Goal: Task Accomplishment & Management: Manage account settings

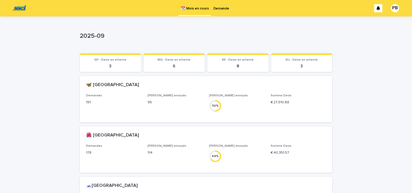
click at [221, 9] on p "Demande" at bounding box center [221, 5] width 16 height 11
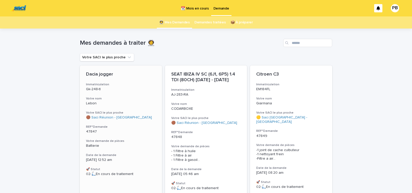
scroll to position [44, 0]
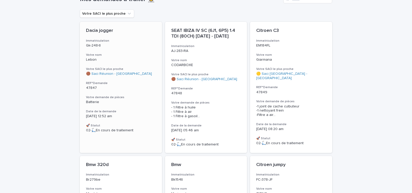
click at [139, 118] on p "[DATE] 12:52 am" at bounding box center [121, 116] width 70 height 4
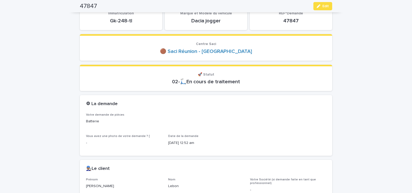
scroll to position [49, 0]
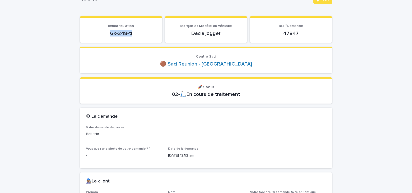
drag, startPoint x: 107, startPoint y: 32, endPoint x: 136, endPoint y: 34, distance: 28.4
click at [136, 35] on p "Gk-248-tl" at bounding box center [121, 33] width 70 height 6
copy p "Gk-248-tl"
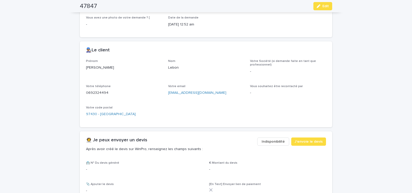
scroll to position [159, 0]
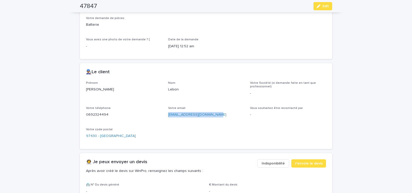
drag, startPoint x: 166, startPoint y: 117, endPoint x: 212, endPoint y: 121, distance: 46.0
click at [212, 121] on div "Prénom [PERSON_NAME] Votre Société (si demande faite en tant que professionnel)…" at bounding box center [206, 112] width 240 height 62
copy link "[EMAIL_ADDRESS][DOMAIN_NAME]"
drag, startPoint x: 324, startPoint y: 5, endPoint x: 189, endPoint y: 75, distance: 151.8
click at [323, 6] on span "Edit" at bounding box center [325, 6] width 6 height 4
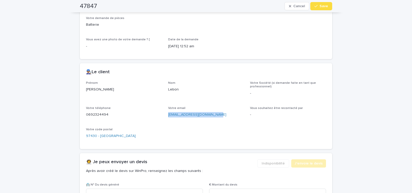
scroll to position [262, 0]
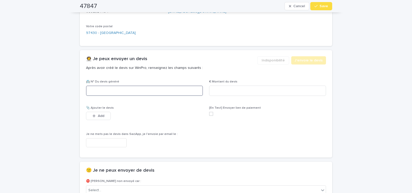
paste input "********"
type input "********"
click at [220, 91] on input at bounding box center [267, 91] width 117 height 10
type input "***"
click at [105, 116] on button "Add" at bounding box center [98, 116] width 25 height 8
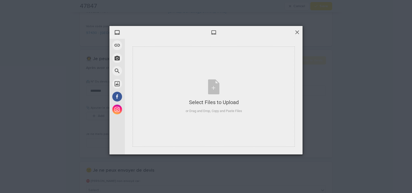
click at [299, 30] on span at bounding box center [297, 32] width 6 height 6
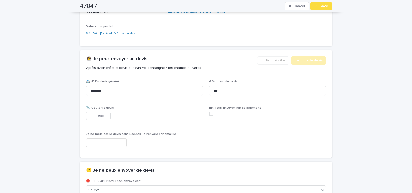
click at [114, 144] on input "text" at bounding box center [106, 143] width 41 height 9
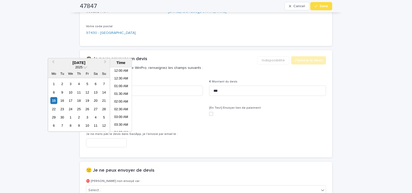
scroll to position [88, 0]
click at [122, 99] on li "07:30 AM" at bounding box center [121, 100] width 22 height 8
type input "**********"
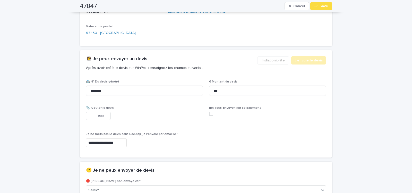
scroll to position [262, 0]
click at [321, 6] on span "Save" at bounding box center [324, 6] width 8 height 4
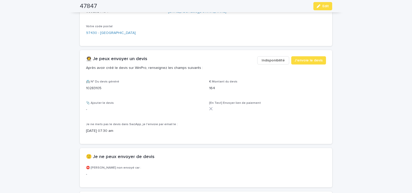
scroll to position [246, 0]
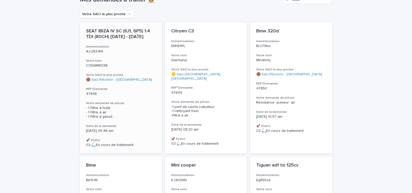
scroll to position [22, 0]
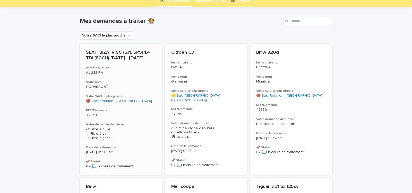
click at [135, 134] on span "- 1 Filtre à huile - 1 Filtre à air - 1 Filtre à gasoil ..." at bounding box center [121, 133] width 70 height 13
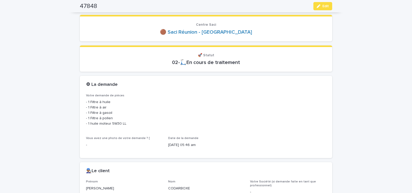
scroll to position [22, 0]
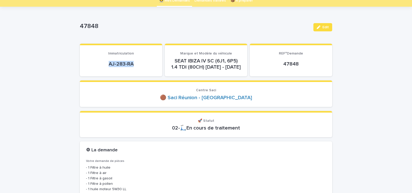
drag, startPoint x: 106, startPoint y: 65, endPoint x: 138, endPoint y: 63, distance: 32.2
click at [137, 64] on p "AJ-283-RA" at bounding box center [121, 64] width 70 height 6
copy p "AJ-283-RA"
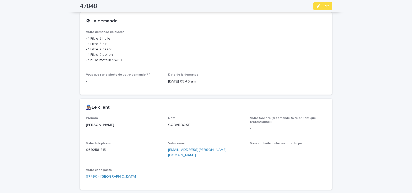
scroll to position [175, 0]
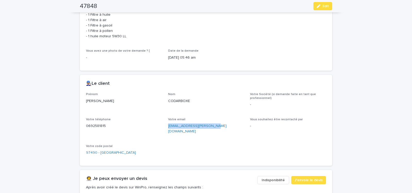
drag, startPoint x: 165, startPoint y: 131, endPoint x: 222, endPoint y: 134, distance: 56.7
click at [221, 134] on div "Prénom [PERSON_NAME] CODARBOXE Votre Société (si demande faite en tant que prof…" at bounding box center [206, 126] width 240 height 67
copy link "[EMAIL_ADDRESS][PERSON_NAME][DOMAIN_NAME]"
click at [320, 5] on button "Edit" at bounding box center [322, 6] width 19 height 8
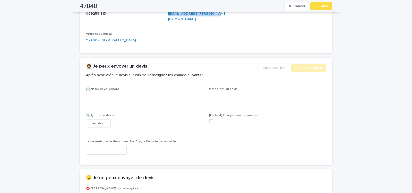
click at [121, 146] on input "text" at bounding box center [106, 150] width 41 height 9
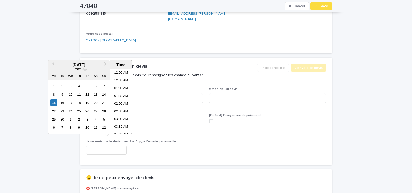
scroll to position [88, 0]
click at [118, 102] on li "07:30 AM" at bounding box center [121, 102] width 22 height 8
type input "**********"
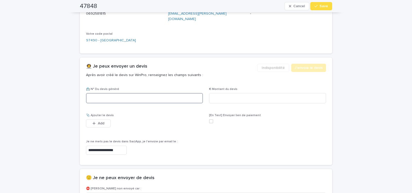
scroll to position [288, 0]
paste input "********"
type input "********"
click at [226, 93] on input at bounding box center [267, 98] width 117 height 10
type input "******"
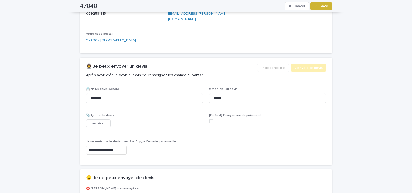
click at [321, 6] on span "Save" at bounding box center [324, 6] width 8 height 4
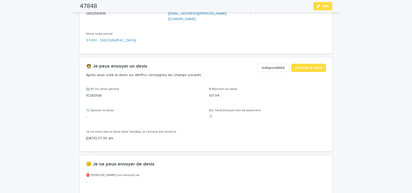
scroll to position [272, 0]
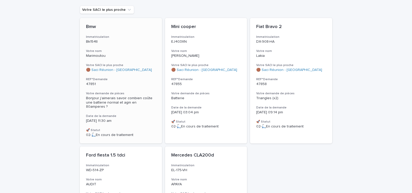
scroll to position [73, 0]
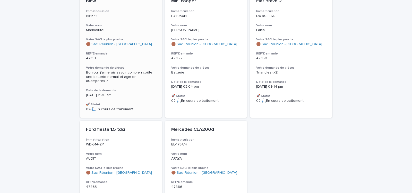
click at [136, 93] on div "Bmw Immatriculation Bk154tl Votre nom Marimoutou Votre SACI le plus proche 🟤 Sa…" at bounding box center [121, 55] width 82 height 126
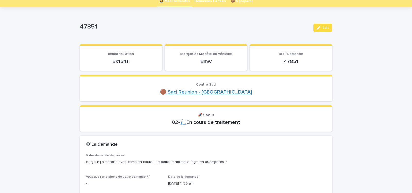
scroll to position [44, 0]
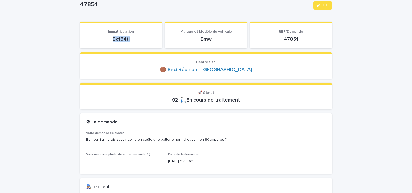
drag, startPoint x: 109, startPoint y: 42, endPoint x: 141, endPoint y: 41, distance: 31.7
click at [141, 41] on section "Immatriculation Bk154tl" at bounding box center [121, 35] width 82 height 27
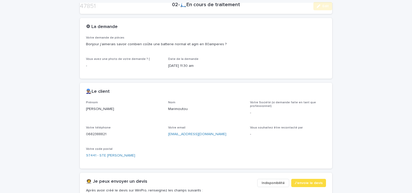
scroll to position [153, 0]
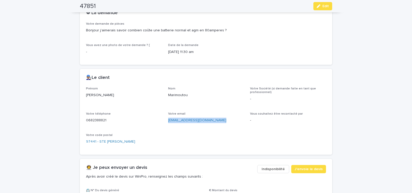
drag, startPoint x: 166, startPoint y: 122, endPoint x: 218, endPoint y: 128, distance: 52.6
click at [217, 128] on div "Prénom [PERSON_NAME] Votre Société (si demande faite en tant que professionnel)…" at bounding box center [206, 118] width 240 height 62
click at [322, 5] on span "Edit" at bounding box center [325, 6] width 6 height 4
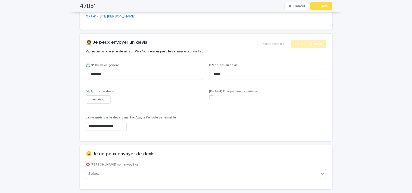
scroll to position [285, 0]
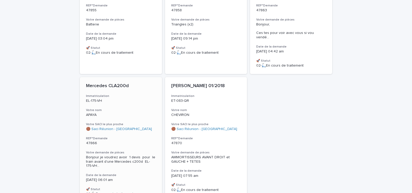
scroll to position [56, 0]
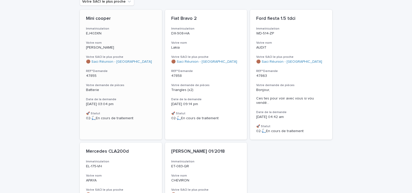
click at [136, 86] on h3 "Votre demande de pièces" at bounding box center [121, 85] width 70 height 4
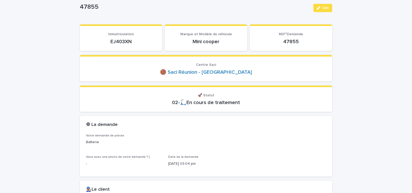
scroll to position [44, 0]
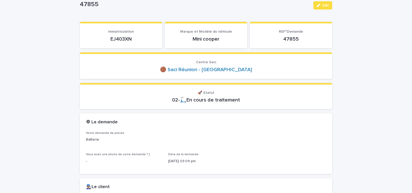
drag, startPoint x: 107, startPoint y: 42, endPoint x: 139, endPoint y: 44, distance: 31.7
click at [139, 42] on div "EJ403XN" at bounding box center [121, 38] width 70 height 7
copy p "EJ403XN"
click at [154, 40] on p "EJ403XN" at bounding box center [121, 39] width 70 height 6
drag, startPoint x: 108, startPoint y: 39, endPoint x: 134, endPoint y: 39, distance: 25.5
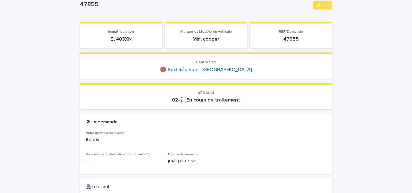
click at [134, 39] on p "EJ403XN" at bounding box center [121, 39] width 70 height 6
copy p "EJ403XN"
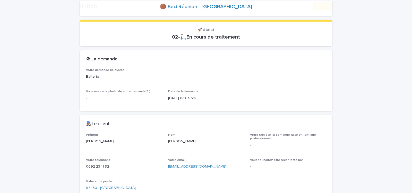
scroll to position [131, 0]
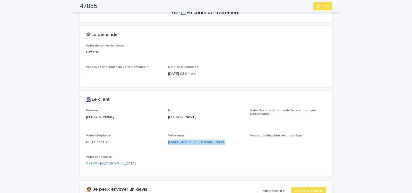
drag, startPoint x: 166, startPoint y: 144, endPoint x: 213, endPoint y: 146, distance: 46.4
click at [213, 145] on div "[EMAIL_ADDRESS][DOMAIN_NAME]" at bounding box center [206, 142] width 76 height 6
copy link "[EMAIL_ADDRESS][DOMAIN_NAME]"
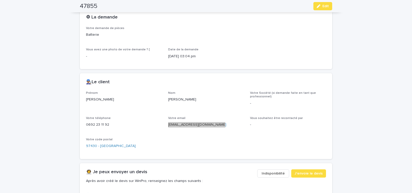
scroll to position [153, 0]
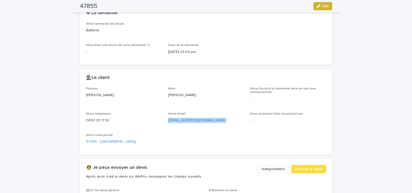
click at [318, 5] on icon "button" at bounding box center [319, 6] width 4 height 4
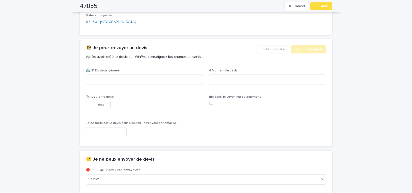
scroll to position [285, 0]
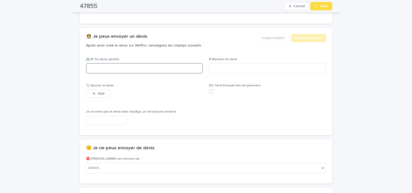
paste input "********"
type input "********"
drag, startPoint x: 222, startPoint y: 67, endPoint x: 145, endPoint y: 110, distance: 87.8
click at [222, 67] on input at bounding box center [267, 68] width 117 height 10
type input "******"
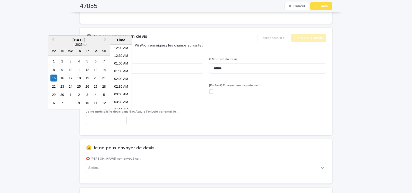
click at [118, 119] on input "text" at bounding box center [106, 120] width 41 height 9
click at [120, 76] on li "08:00 AM" at bounding box center [121, 77] width 22 height 8
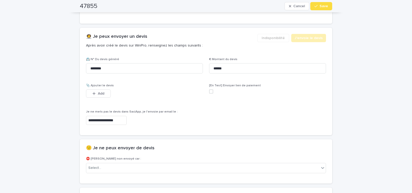
type input "**********"
click at [318, 5] on div "button" at bounding box center [316, 6] width 5 height 4
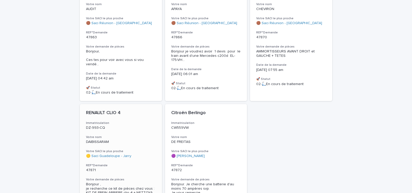
scroll to position [88, 0]
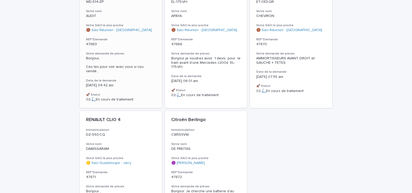
click at [135, 54] on h3 "Votre demande de pièces" at bounding box center [121, 54] width 70 height 4
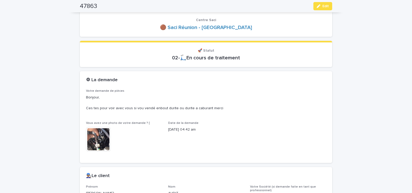
scroll to position [109, 0]
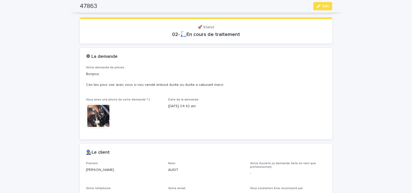
click at [102, 114] on img at bounding box center [98, 116] width 25 height 25
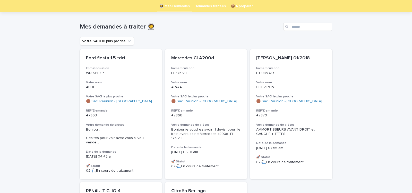
scroll to position [104, 0]
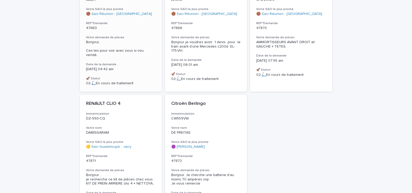
click at [137, 66] on div "[DATE] 04:42 am" at bounding box center [121, 68] width 70 height 5
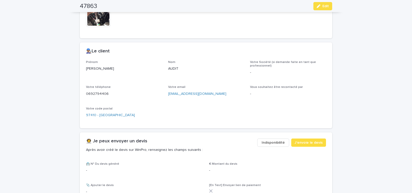
scroll to position [217, 0]
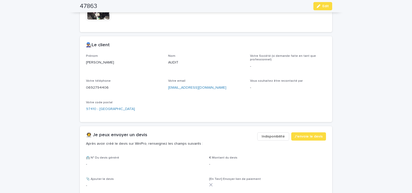
click at [272, 134] on span "Indisponibilité" at bounding box center [273, 136] width 23 height 5
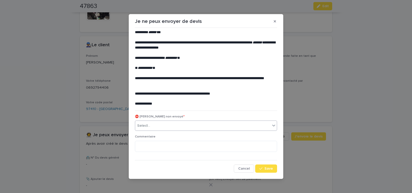
click at [167, 126] on div "Select..." at bounding box center [202, 126] width 135 height 8
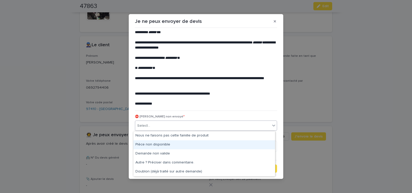
drag, startPoint x: 159, startPoint y: 141, endPoint x: 182, endPoint y: 155, distance: 27.0
click at [157, 145] on div "Pièce non disponible" at bounding box center [204, 145] width 142 height 9
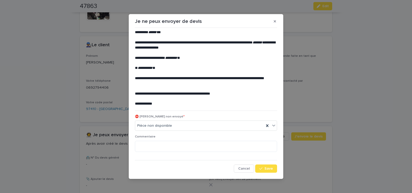
drag, startPoint x: 261, startPoint y: 167, endPoint x: 206, endPoint y: 141, distance: 60.5
click at [261, 167] on button "Save" at bounding box center [266, 169] width 22 height 8
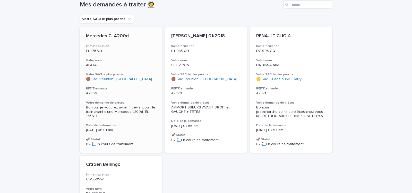
scroll to position [60, 0]
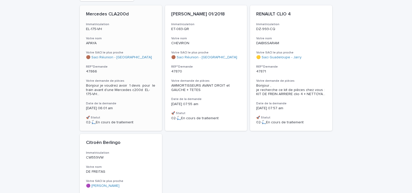
click at [140, 73] on p "47866" at bounding box center [121, 72] width 70 height 4
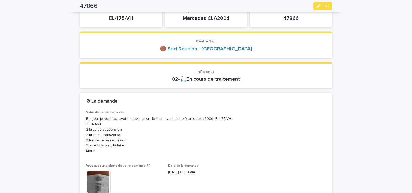
scroll to position [44, 0]
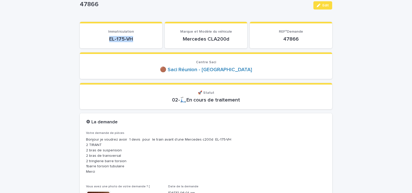
drag, startPoint x: 108, startPoint y: 41, endPoint x: 135, endPoint y: 39, distance: 27.3
click at [133, 40] on p "EL-175-VH" at bounding box center [121, 39] width 70 height 6
copy p "EL-175-VH"
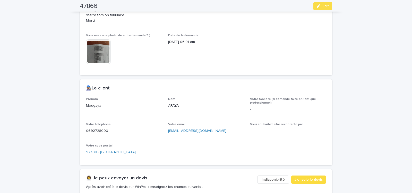
scroll to position [197, 0]
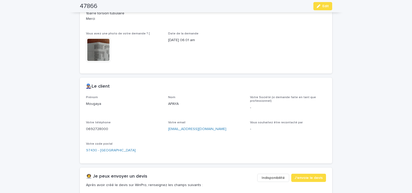
click at [272, 178] on span "Indisponibilité" at bounding box center [273, 178] width 23 height 5
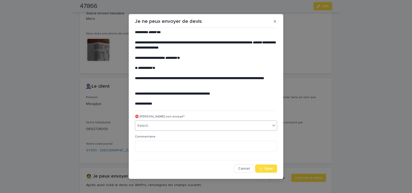
click at [160, 126] on div "Select..." at bounding box center [202, 126] width 135 height 8
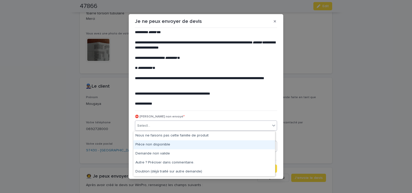
click at [153, 144] on div "Pièce non disponible" at bounding box center [204, 145] width 142 height 9
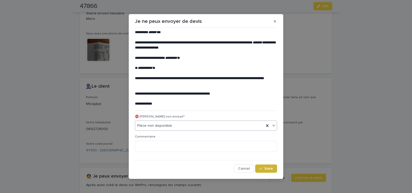
click at [262, 169] on div "button" at bounding box center [261, 169] width 5 height 4
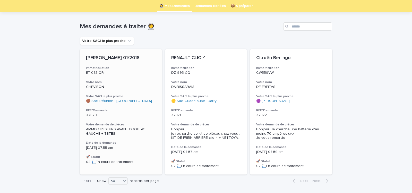
scroll to position [36, 0]
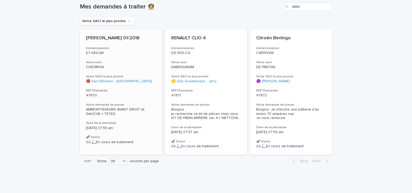
click at [140, 93] on div "47870" at bounding box center [121, 94] width 70 height 5
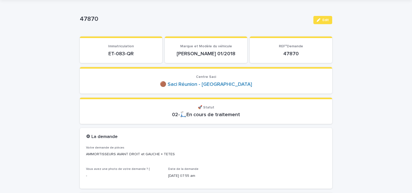
scroll to position [22, 0]
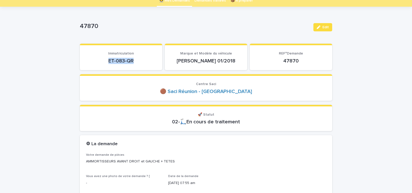
drag, startPoint x: 105, startPoint y: 65, endPoint x: 144, endPoint y: 65, distance: 38.6
click at [143, 65] on section "Immatriculation ET-083-QR" at bounding box center [121, 57] width 82 height 27
copy p "ET-083-QR"
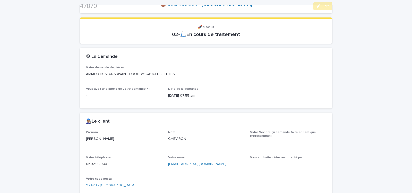
scroll to position [219, 0]
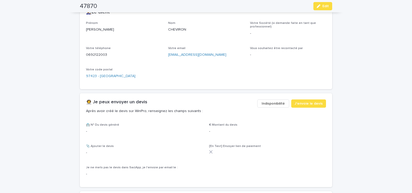
click at [276, 102] on span "Indisponibilité" at bounding box center [273, 103] width 23 height 5
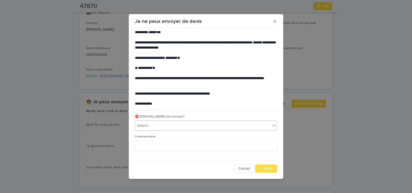
click at [151, 126] on input "text" at bounding box center [151, 126] width 1 height 4
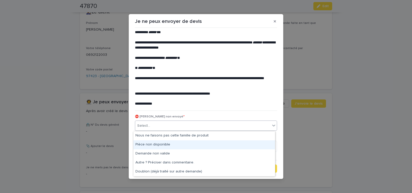
click at [145, 143] on div "Pièce non disponible" at bounding box center [204, 145] width 142 height 9
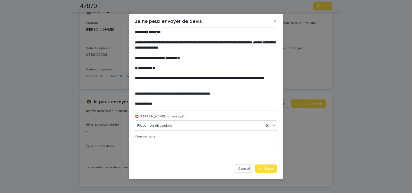
drag, startPoint x: 268, startPoint y: 171, endPoint x: 179, endPoint y: 140, distance: 94.3
click at [265, 168] on button "Save" at bounding box center [266, 169] width 22 height 8
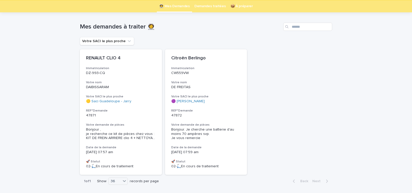
scroll to position [16, 0]
click at [134, 119] on div "RENAULT CLIO 4 Immatriculation DZ-993-CQ Votre nom DAIBISSARAM Votre SACI le pl…" at bounding box center [121, 112] width 82 height 126
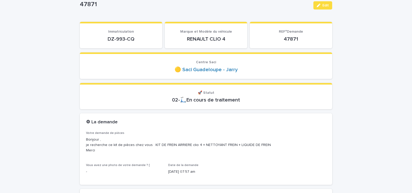
scroll to position [22, 0]
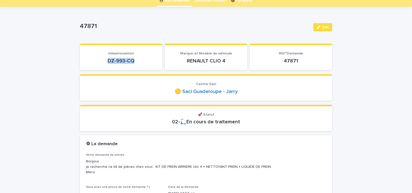
drag, startPoint x: 105, startPoint y: 63, endPoint x: 140, endPoint y: 65, distance: 35.4
click at [140, 64] on div "DZ-993-CQ" at bounding box center [121, 60] width 70 height 7
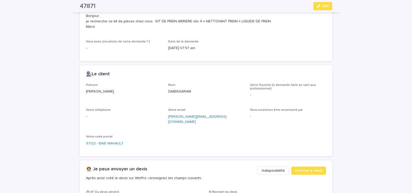
scroll to position [175, 0]
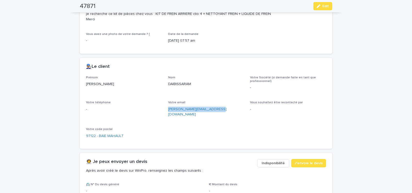
drag, startPoint x: 165, startPoint y: 113, endPoint x: 217, endPoint y: 111, distance: 52.6
click at [217, 111] on div "Prénom [PERSON_NAME] DAIBISSARAM Votre Société (si demande faite en tant que pr…" at bounding box center [206, 109] width 240 height 67
copy link "[PERSON_NAME][EMAIL_ADDRESS][DOMAIN_NAME]"
click at [297, 161] on span "J'envoie le devis" at bounding box center [309, 163] width 28 height 5
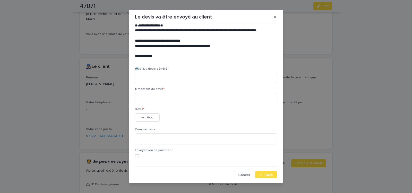
scroll to position [23, 0]
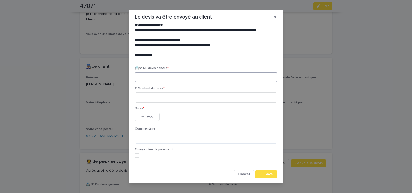
paste input "********"
type input "********"
click at [160, 96] on input at bounding box center [206, 97] width 142 height 10
type input "******"
click at [150, 117] on span "Add" at bounding box center [150, 117] width 6 height 4
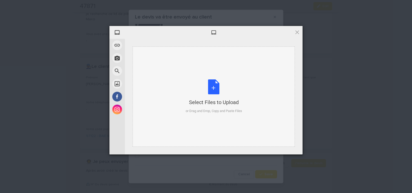
click at [213, 87] on div "Select Files to Upload or Drag and Drop, Copy and Paste Files" at bounding box center [214, 97] width 56 height 34
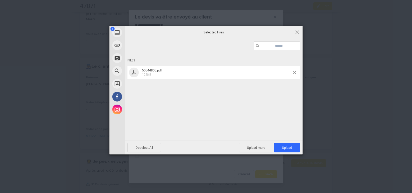
drag, startPoint x: 284, startPoint y: 146, endPoint x: 283, endPoint y: 142, distance: 3.6
click at [284, 145] on span "Upload 1" at bounding box center [287, 148] width 26 height 10
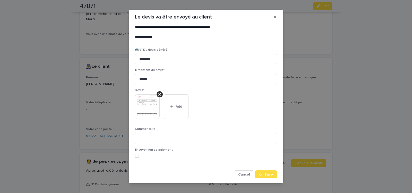
scroll to position [42, 0]
click at [262, 177] on button "Save" at bounding box center [266, 174] width 22 height 8
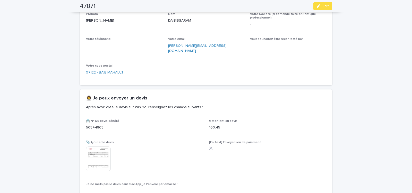
scroll to position [269, 0]
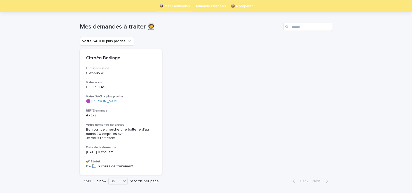
scroll to position [16, 0]
click at [147, 157] on div "Citroën Berlingo Immatriculation CW559VW Votre nom DE FREITAS Votre SACI le plu…" at bounding box center [121, 112] width 82 height 126
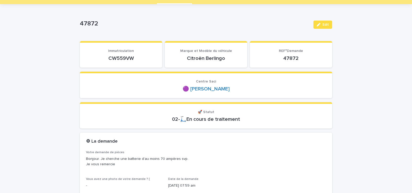
scroll to position [44, 0]
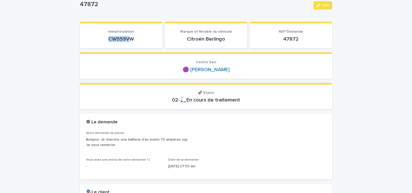
drag, startPoint x: 109, startPoint y: 40, endPoint x: 139, endPoint y: 40, distance: 29.4
click at [139, 40] on p "CW559VW" at bounding box center [121, 39] width 70 height 6
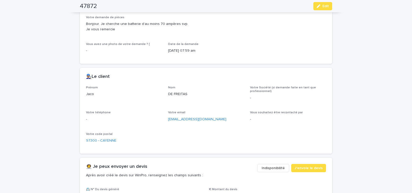
scroll to position [175, 0]
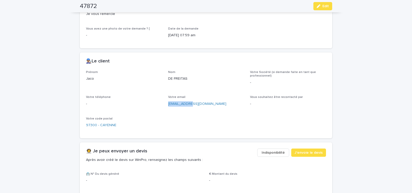
drag, startPoint x: 166, startPoint y: 106, endPoint x: 194, endPoint y: 108, distance: 27.6
click at [194, 107] on div "[EMAIL_ADDRESS][DOMAIN_NAME]" at bounding box center [206, 103] width 76 height 6
click at [313, 153] on span "J'envoie le devis" at bounding box center [309, 152] width 28 height 5
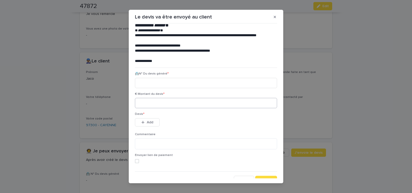
scroll to position [23, 0]
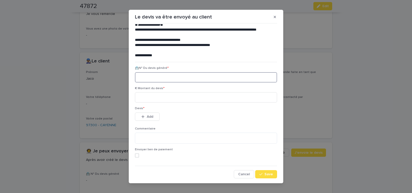
paste input "********"
type input "********"
click at [157, 97] on input at bounding box center [206, 97] width 142 height 10
type input "******"
click at [154, 117] on button "Add" at bounding box center [147, 117] width 25 height 8
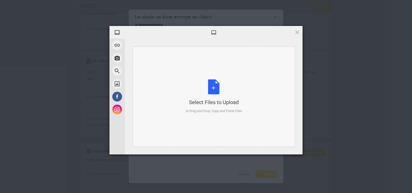
click at [213, 87] on div "Select Files to Upload or Drag and Drop, Copy and Paste Files" at bounding box center [214, 97] width 56 height 34
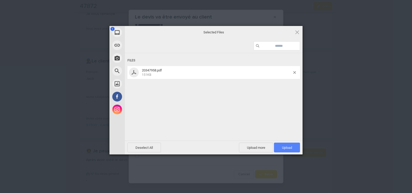
click at [289, 145] on span "Upload 1" at bounding box center [287, 148] width 26 height 10
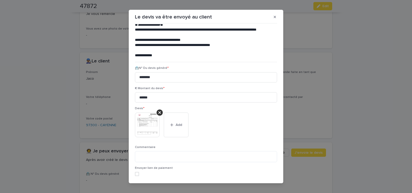
scroll to position [42, 0]
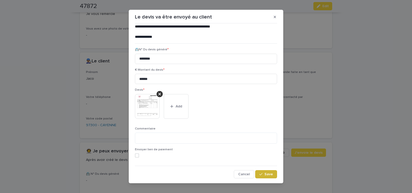
click at [264, 172] on button "Save" at bounding box center [266, 174] width 22 height 8
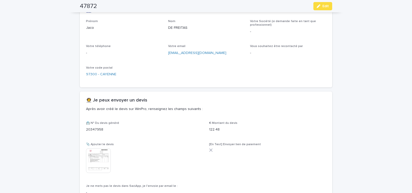
scroll to position [269, 0]
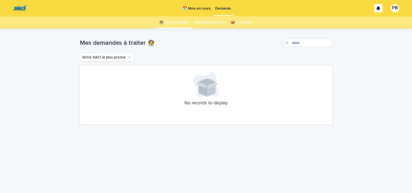
click at [194, 10] on p "📆 Mois en cours" at bounding box center [197, 5] width 28 height 11
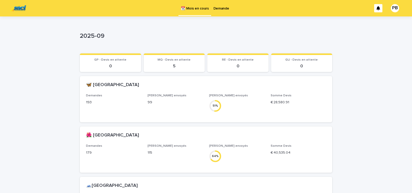
click at [288, 37] on p "2025-09" at bounding box center [205, 35] width 250 height 7
click at [222, 10] on p "Demande" at bounding box center [221, 5] width 16 height 11
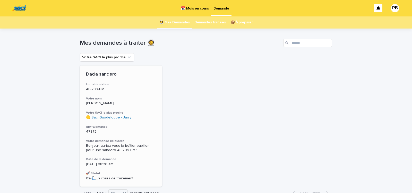
click at [137, 123] on div "Dacia sandero Immatriculation AE-799-BM Votre nom [PERSON_NAME] Votre SACI le p…" at bounding box center [121, 126] width 82 height 121
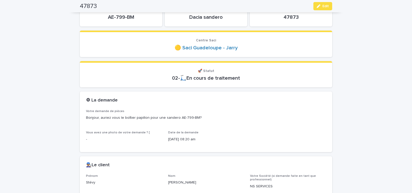
scroll to position [44, 0]
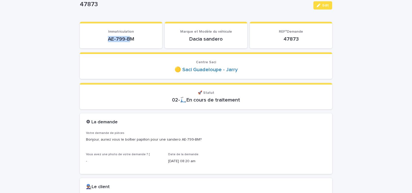
drag, startPoint x: 105, startPoint y: 41, endPoint x: 130, endPoint y: 40, distance: 24.5
click at [130, 40] on p "AE-799-BM" at bounding box center [121, 39] width 70 height 6
drag, startPoint x: 107, startPoint y: 40, endPoint x: 138, endPoint y: 39, distance: 30.9
click at [136, 40] on p "AE-799-BM" at bounding box center [121, 39] width 70 height 6
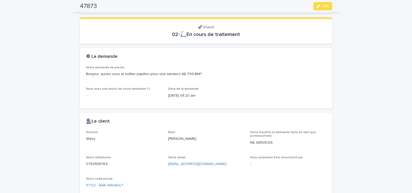
scroll to position [197, 0]
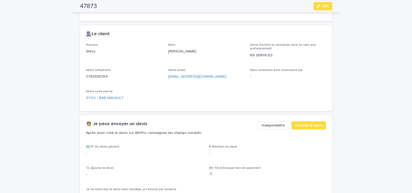
click at [269, 126] on span "Indisponibilité" at bounding box center [273, 125] width 23 height 5
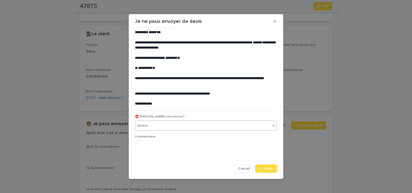
click at [149, 127] on div "Select..." at bounding box center [202, 126] width 135 height 8
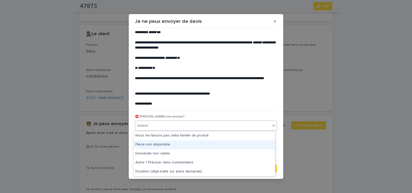
click at [148, 146] on div "Pièce non disponible" at bounding box center [204, 145] width 142 height 9
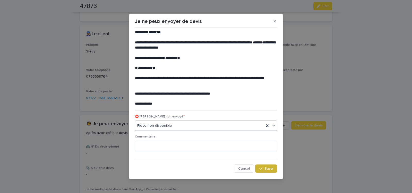
click at [265, 170] on span "Save" at bounding box center [268, 169] width 8 height 4
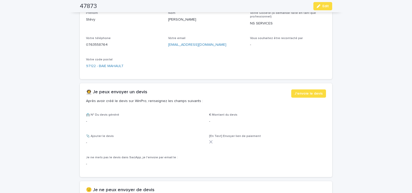
scroll to position [263, 0]
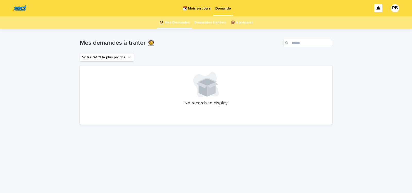
click at [191, 8] on p "📆 Mois en cours" at bounding box center [197, 5] width 28 height 11
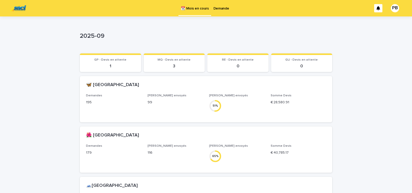
click at [225, 7] on p "Demande" at bounding box center [221, 5] width 16 height 11
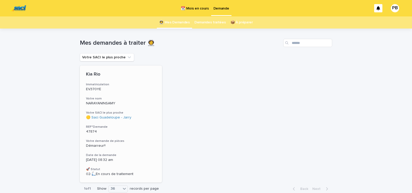
click at [141, 121] on div "Kia Rio Immatriculation EV370YE Votre nom NARAYANINSAMY Votre SACI le plus proc…" at bounding box center [121, 124] width 82 height 117
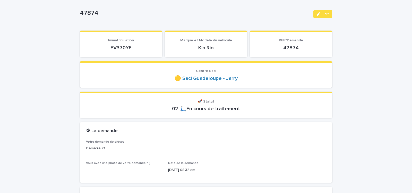
scroll to position [44, 0]
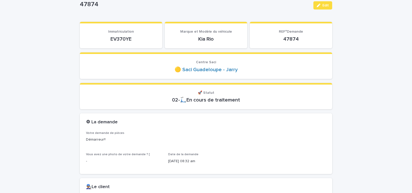
drag, startPoint x: 108, startPoint y: 39, endPoint x: 135, endPoint y: 41, distance: 27.6
click at [132, 41] on p "EV370YE" at bounding box center [121, 39] width 70 height 6
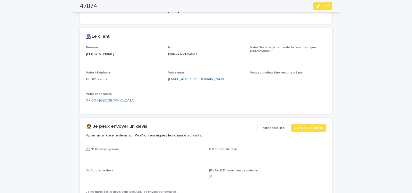
scroll to position [219, 0]
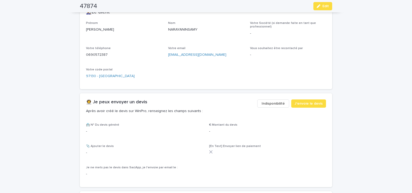
click at [274, 105] on span "Indisponibilité" at bounding box center [273, 103] width 23 height 5
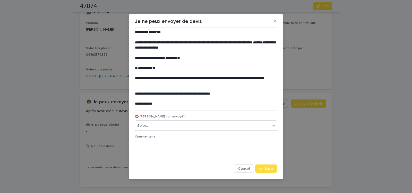
click at [158, 128] on div "Select..." at bounding box center [202, 126] width 135 height 8
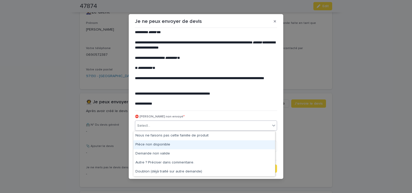
click at [151, 144] on div "Pièce non disponible" at bounding box center [204, 145] width 142 height 9
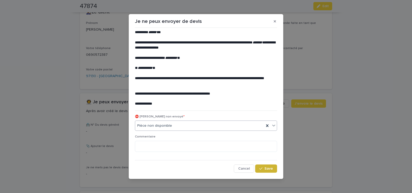
click at [265, 169] on span "Save" at bounding box center [268, 169] width 8 height 4
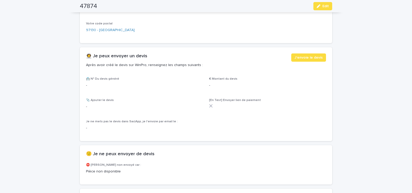
scroll to position [282, 0]
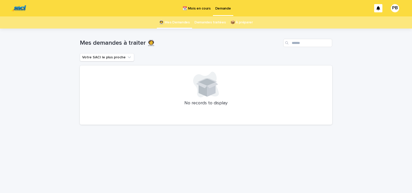
click at [200, 11] on p "📆 Mois en cours" at bounding box center [197, 5] width 28 height 11
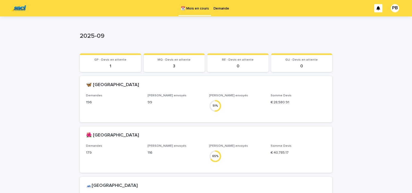
click at [222, 9] on p "Demande" at bounding box center [221, 5] width 16 height 11
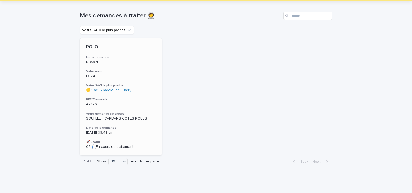
scroll to position [28, 0]
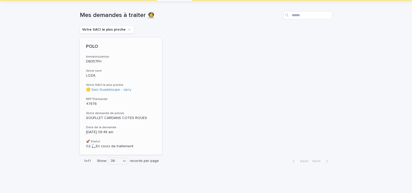
click at [148, 103] on p "47876" at bounding box center [121, 104] width 70 height 4
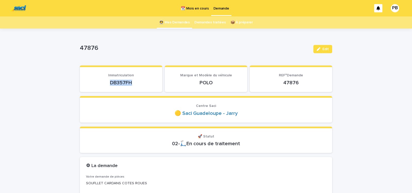
drag, startPoint x: 111, startPoint y: 85, endPoint x: 140, endPoint y: 84, distance: 28.6
click at [138, 84] on p "DB357FH" at bounding box center [121, 83] width 70 height 6
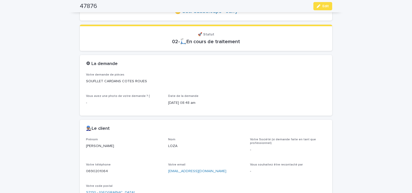
scroll to position [131, 0]
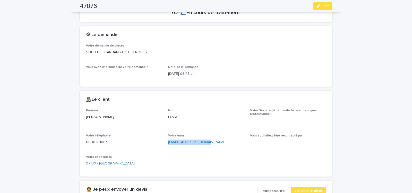
drag, startPoint x: 165, startPoint y: 145, endPoint x: 214, endPoint y: 144, distance: 49.7
click at [212, 144] on div "Prénom [PERSON_NAME] LOZA Votre Société (si demande faite en tant que professio…" at bounding box center [206, 140] width 240 height 62
click at [302, 192] on span "J'envoie le devis" at bounding box center [309, 191] width 28 height 5
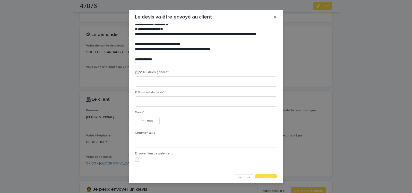
scroll to position [23, 0]
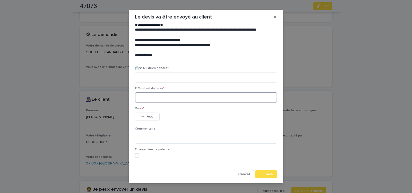
click at [162, 98] on input at bounding box center [206, 97] width 142 height 10
type input "*****"
click at [144, 116] on div "button" at bounding box center [143, 117] width 5 height 4
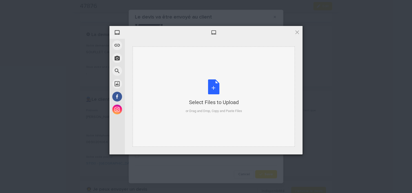
click at [214, 88] on div "Select Files to Upload or Drag and Drop, Copy and Paste Files" at bounding box center [214, 97] width 56 height 34
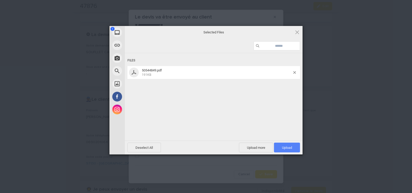
click at [282, 147] on span "Upload 1" at bounding box center [287, 148] width 10 height 4
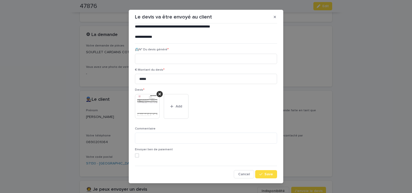
scroll to position [6, 0]
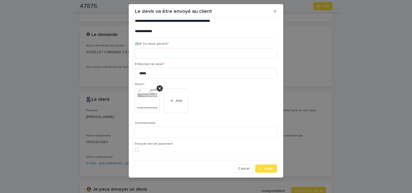
drag, startPoint x: 262, startPoint y: 168, endPoint x: 167, endPoint y: 133, distance: 101.4
click at [264, 167] on span "Save" at bounding box center [268, 169] width 8 height 4
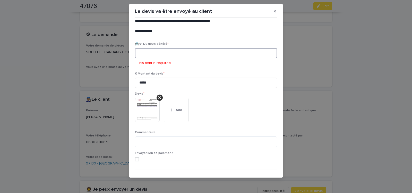
paste input "********"
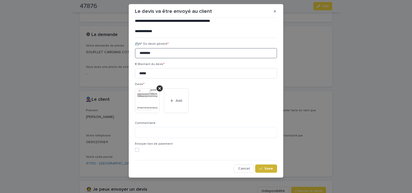
type input "********"
click at [264, 169] on span "Save" at bounding box center [268, 169] width 8 height 4
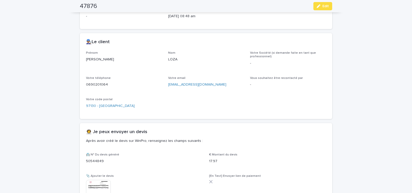
scroll to position [225, 0]
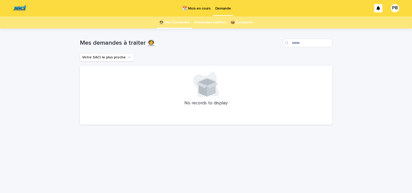
click at [194, 7] on p "📆 Mois en cours" at bounding box center [197, 5] width 28 height 11
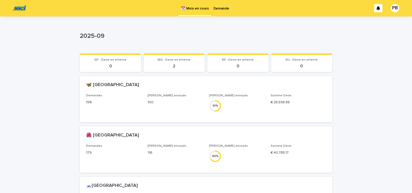
click at [221, 11] on p "Demande" at bounding box center [221, 5] width 16 height 11
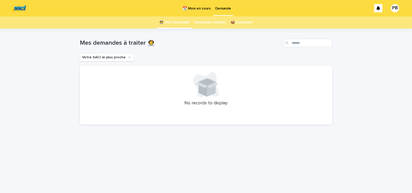
click at [198, 9] on p "📆 Mois en cours" at bounding box center [197, 5] width 28 height 11
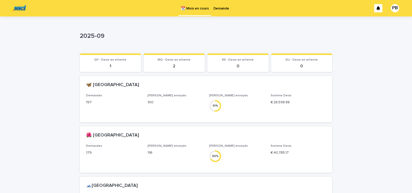
click at [221, 9] on p "Demande" at bounding box center [221, 5] width 16 height 11
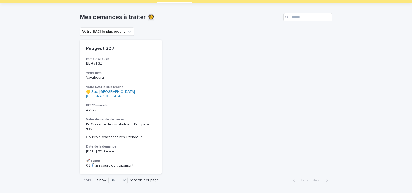
scroll to position [36, 0]
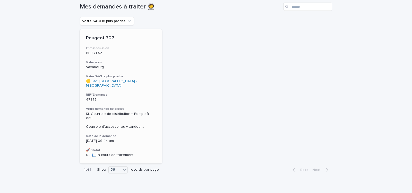
click at [138, 93] on h3 "REF°Demande" at bounding box center [121, 95] width 70 height 4
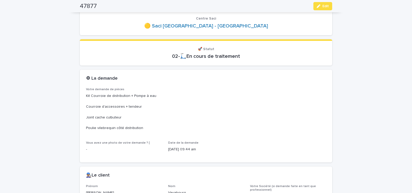
scroll to position [66, 0]
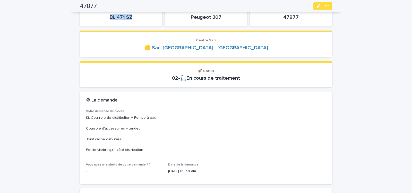
drag, startPoint x: 130, startPoint y: 18, endPoint x: 142, endPoint y: 20, distance: 12.5
click at [140, 20] on p "BL 471 SZ" at bounding box center [121, 17] width 70 height 6
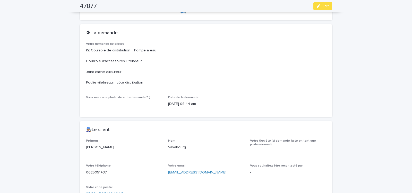
scroll to position [153, 0]
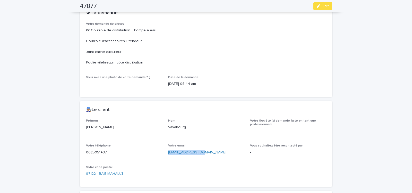
drag, startPoint x: 164, startPoint y: 157, endPoint x: 205, endPoint y: 156, distance: 41.2
click at [205, 156] on div "Prénom [PERSON_NAME] Votre Société (si demande faite en tant que professionnel)…" at bounding box center [206, 150] width 240 height 62
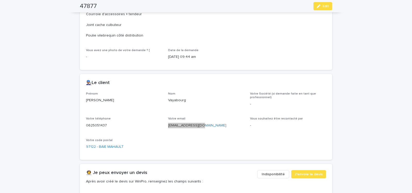
scroll to position [241, 0]
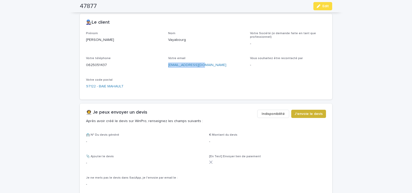
click at [312, 112] on span "J'envoie le devis" at bounding box center [309, 113] width 28 height 5
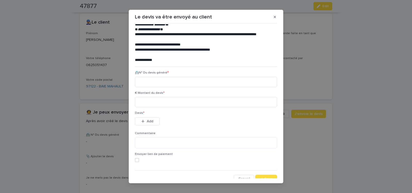
scroll to position [23, 0]
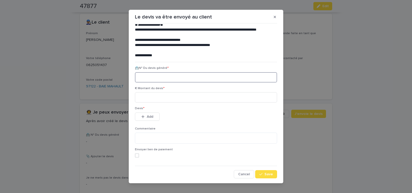
paste input "********"
type input "********"
click at [154, 96] on input at bounding box center [206, 97] width 142 height 10
type input "******"
click at [151, 115] on button "Add" at bounding box center [147, 117] width 25 height 8
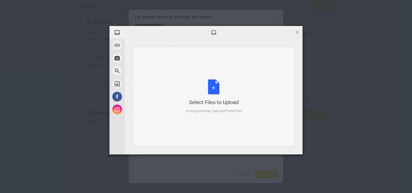
click at [212, 87] on div "Select Files to Upload or Drag and Drop, Copy and Paste Files" at bounding box center [214, 97] width 56 height 34
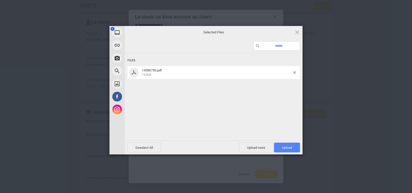
click at [289, 145] on span "Upload 1" at bounding box center [287, 148] width 26 height 10
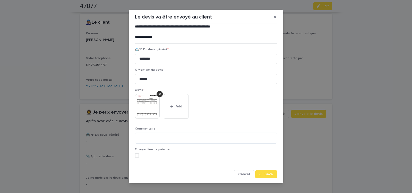
scroll to position [6, 0]
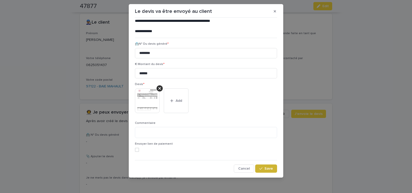
click at [267, 169] on span "Save" at bounding box center [268, 169] width 8 height 4
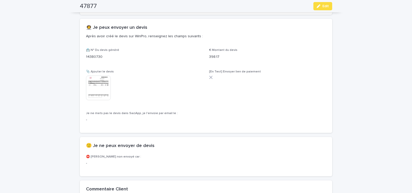
scroll to position [335, 0]
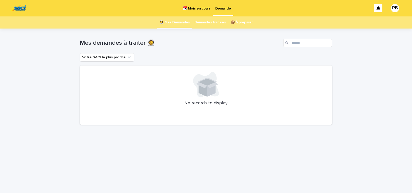
click at [193, 8] on p "📆 Mois en cours" at bounding box center [197, 5] width 28 height 11
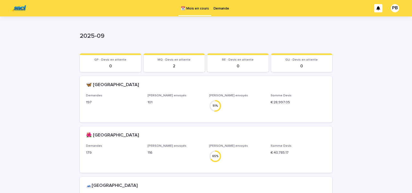
click at [221, 6] on p "Demande" at bounding box center [221, 5] width 16 height 11
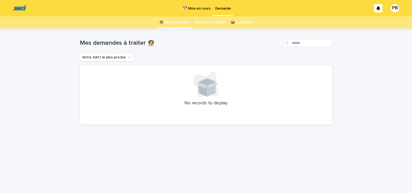
click at [200, 8] on p "📆 Mois en cours" at bounding box center [197, 5] width 28 height 11
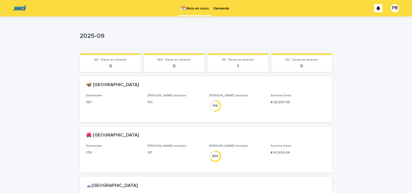
click at [217, 8] on p "Demande" at bounding box center [221, 5] width 16 height 11
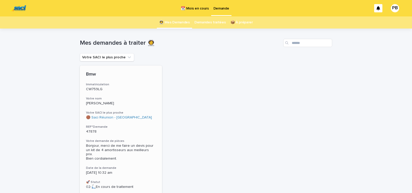
click at [139, 137] on div "Bmw Immatriculation CW759LG Votre nom [PERSON_NAME] SACI le plus proche 🟤 Saci …" at bounding box center [121, 131] width 82 height 130
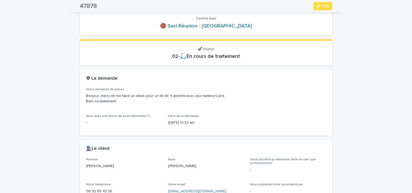
scroll to position [44, 0]
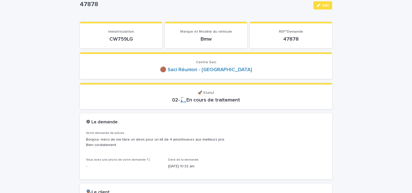
drag, startPoint x: 105, startPoint y: 41, endPoint x: 139, endPoint y: 40, distance: 33.5
click at [137, 40] on p "CW759LG" at bounding box center [121, 39] width 70 height 6
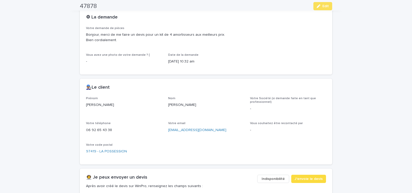
scroll to position [197, 0]
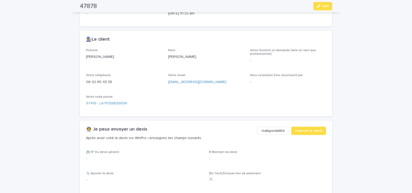
click at [268, 131] on span "Indisponibilité" at bounding box center [273, 130] width 23 height 5
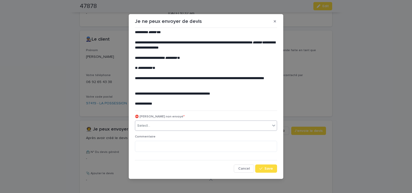
click at [190, 127] on div "Select..." at bounding box center [202, 126] width 135 height 8
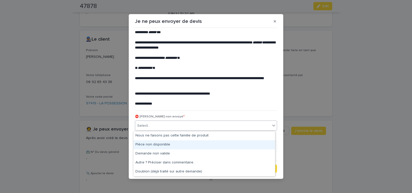
click at [178, 143] on div "Pièce non disponible" at bounding box center [204, 145] width 142 height 9
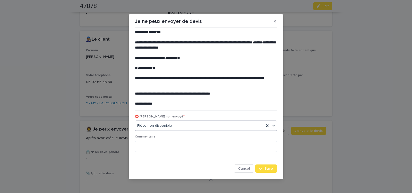
drag, startPoint x: 264, startPoint y: 169, endPoint x: 239, endPoint y: 157, distance: 27.8
click at [264, 168] on span "Save" at bounding box center [268, 169] width 8 height 4
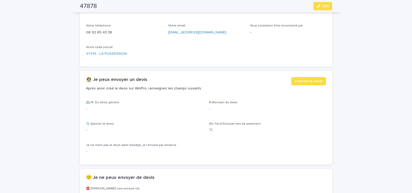
scroll to position [263, 0]
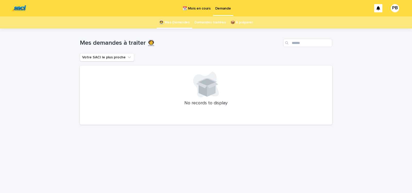
click at [194, 9] on p "📆 Mois en cours" at bounding box center [197, 5] width 28 height 11
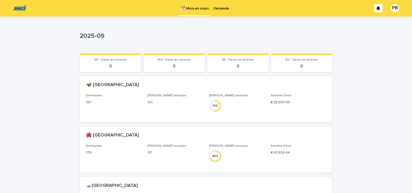
drag, startPoint x: 26, startPoint y: 112, endPoint x: 37, endPoint y: 107, distance: 12.0
click at [26, 111] on div "Loading... Saving… Loading... Saving… 2025-09 2025-09 Sorry, there was an error…" at bounding box center [206, 159] width 412 height 287
click at [221, 9] on p "Demande" at bounding box center [221, 5] width 16 height 11
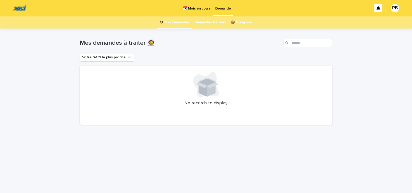
click at [200, 10] on p "📆 Mois en cours" at bounding box center [197, 5] width 28 height 11
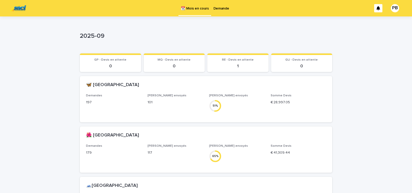
click at [221, 9] on p "Demande" at bounding box center [221, 5] width 16 height 11
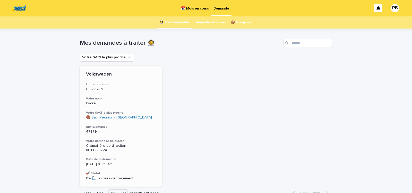
click at [140, 139] on div "Volkswagen Immatriculation DE-775-FM Votre nom Padre Votre SACI le plus proche …" at bounding box center [121, 126] width 82 height 121
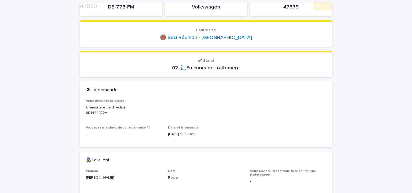
scroll to position [88, 0]
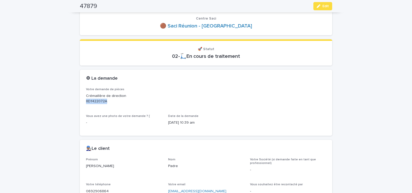
drag, startPoint x: 84, startPoint y: 102, endPoint x: 109, endPoint y: 100, distance: 24.5
click at [108, 100] on p "Crémaillère de direction 8D1422072A" at bounding box center [206, 98] width 240 height 11
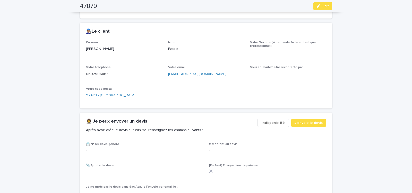
scroll to position [241, 0]
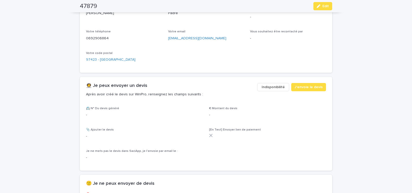
click at [270, 86] on span "Indisponibilité" at bounding box center [273, 87] width 23 height 5
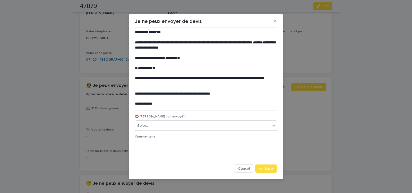
click at [166, 125] on div "Select..." at bounding box center [202, 126] width 135 height 8
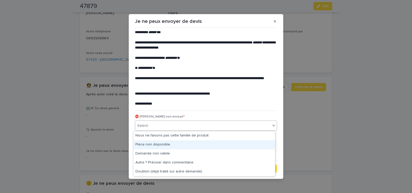
click at [161, 145] on div "Pièce non disponible" at bounding box center [204, 145] width 142 height 9
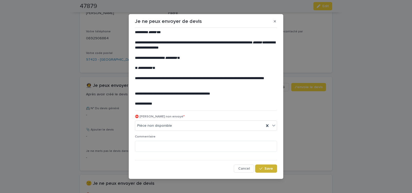
click at [266, 168] on span "Save" at bounding box center [268, 169] width 8 height 4
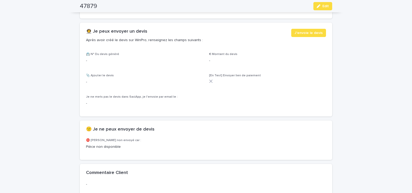
scroll to position [307, 0]
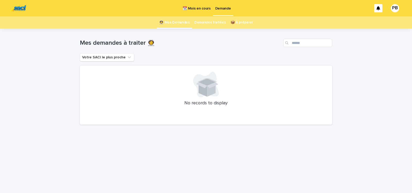
click at [195, 8] on p "📆 Mois en cours" at bounding box center [197, 5] width 28 height 11
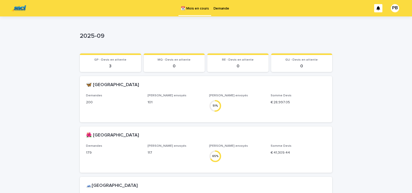
click at [222, 7] on p "Demande" at bounding box center [221, 5] width 16 height 11
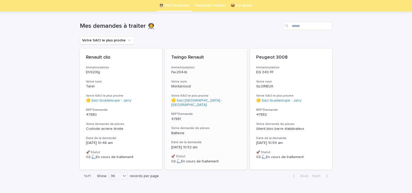
scroll to position [28, 0]
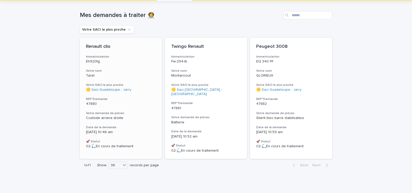
click at [137, 114] on h3 "Votre demande de pièces" at bounding box center [121, 113] width 70 height 4
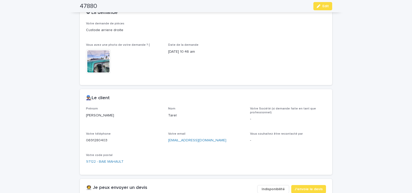
scroll to position [241, 0]
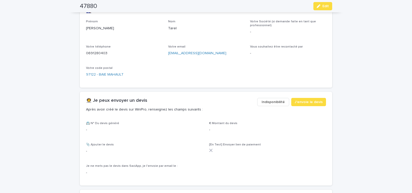
click at [269, 102] on span "Indisponibilité" at bounding box center [273, 102] width 23 height 5
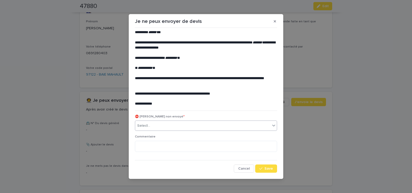
click at [165, 125] on div "Select..." at bounding box center [202, 126] width 135 height 8
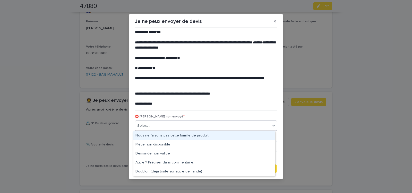
click at [160, 135] on div "Nous ne faisons pas cette famille de produit" at bounding box center [204, 136] width 142 height 9
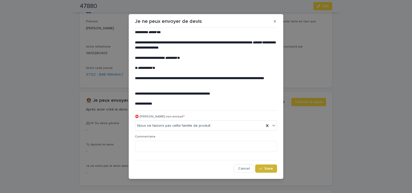
click at [262, 167] on div "button" at bounding box center [261, 169] width 5 height 4
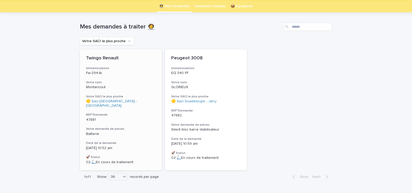
scroll to position [16, 0]
click at [142, 122] on div "Twingo Renault Immatriculation Fw-294-lb Votre nom Montaricout Votre SACI le pl…" at bounding box center [121, 109] width 82 height 121
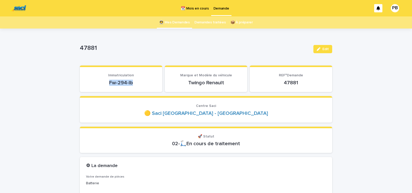
drag, startPoint x: 106, startPoint y: 84, endPoint x: 140, endPoint y: 83, distance: 33.7
click at [138, 83] on p "Fw-294-lb" at bounding box center [121, 83] width 70 height 6
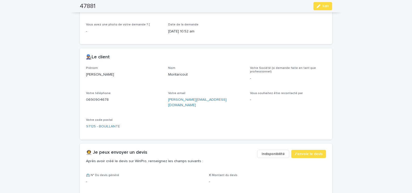
scroll to position [197, 0]
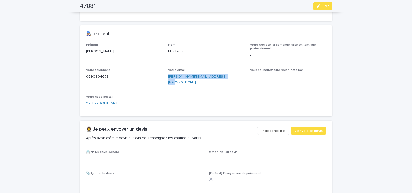
drag, startPoint x: 165, startPoint y: 78, endPoint x: 230, endPoint y: 86, distance: 65.4
click at [230, 86] on div "Prénom [PERSON_NAME] Votre Société (si demande faite en tant que professionnel)…" at bounding box center [206, 76] width 240 height 67
click at [304, 128] on span "J'envoie le devis" at bounding box center [309, 130] width 28 height 5
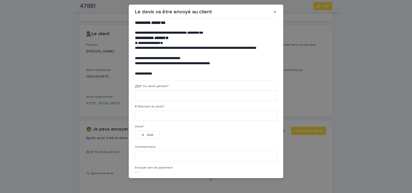
scroll to position [6, 0]
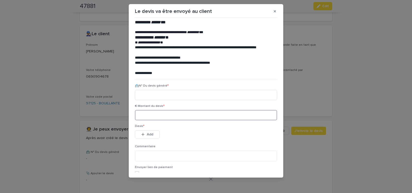
click at [157, 117] on input at bounding box center [206, 115] width 142 height 10
type input "*****"
paste input "********"
type input "********"
click at [148, 135] on span "Add" at bounding box center [150, 135] width 6 height 4
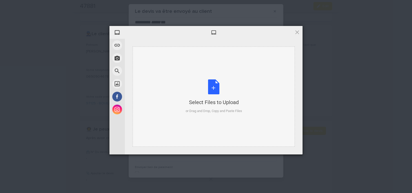
click at [215, 87] on div "Select Files to Upload or Drag and Drop, Copy and Paste Files" at bounding box center [214, 97] width 56 height 34
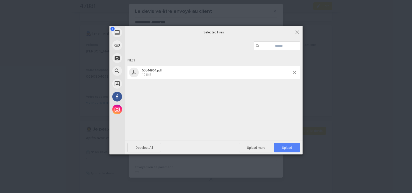
click at [286, 148] on span "Upload 1" at bounding box center [287, 148] width 10 height 4
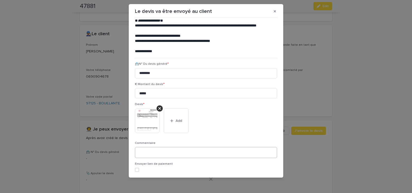
scroll to position [42, 0]
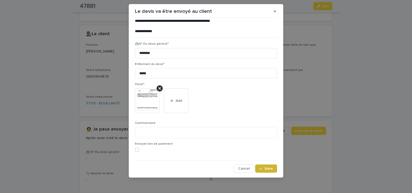
click at [260, 170] on div "button" at bounding box center [261, 169] width 5 height 4
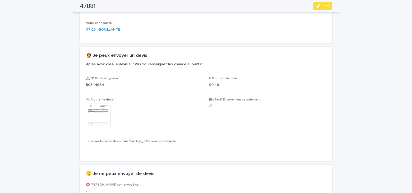
scroll to position [291, 0]
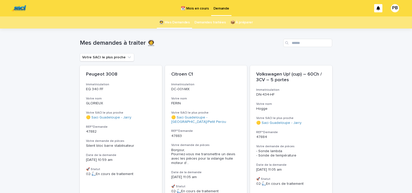
click at [195, 8] on p "📆 Mois en cours" at bounding box center [195, 5] width 28 height 11
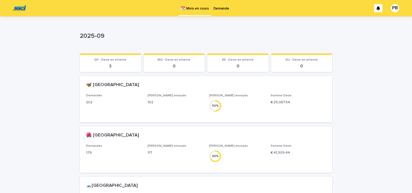
click at [217, 8] on p "Demande" at bounding box center [221, 5] width 16 height 11
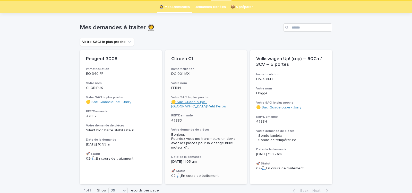
scroll to position [22, 0]
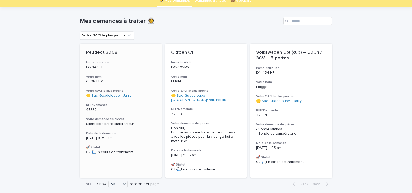
click at [139, 114] on div "Peugeot 3008 Immatriculation EQ 340 FF Votre nom GLORIEUX Votre SACI le plus pr…" at bounding box center [121, 102] width 82 height 117
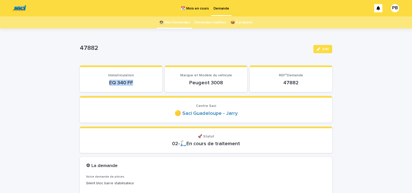
drag, startPoint x: 105, startPoint y: 82, endPoint x: 134, endPoint y: 84, distance: 29.7
click at [132, 84] on p "EQ 340 FF" at bounding box center [121, 83] width 70 height 6
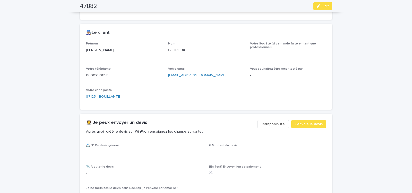
scroll to position [219, 0]
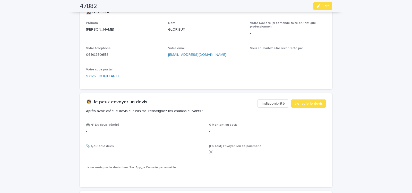
click at [268, 104] on span "Indisponibilité" at bounding box center [273, 103] width 23 height 5
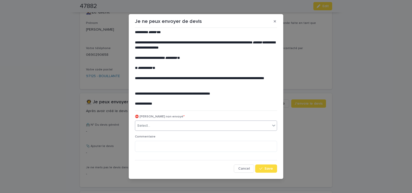
click at [188, 128] on div "Select..." at bounding box center [202, 126] width 135 height 8
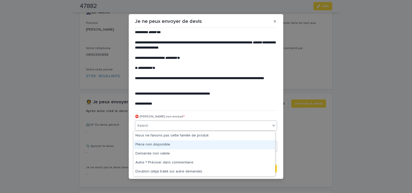
click at [173, 147] on div "Pièce non disponible" at bounding box center [204, 145] width 142 height 9
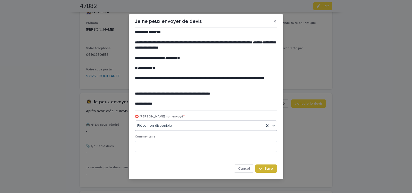
click at [266, 169] on span "Save" at bounding box center [268, 169] width 8 height 4
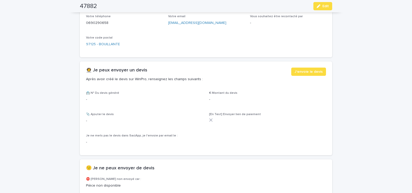
scroll to position [285, 0]
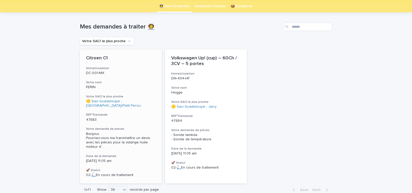
scroll to position [16, 0]
click at [144, 122] on div "Citroen C1 Immatriculation DC-001-MX Votre nom FERIN Votre SACI le plus proche …" at bounding box center [121, 116] width 82 height 134
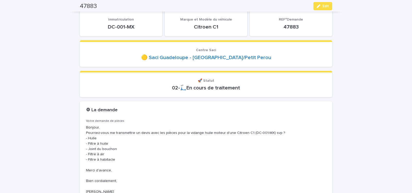
scroll to position [22, 0]
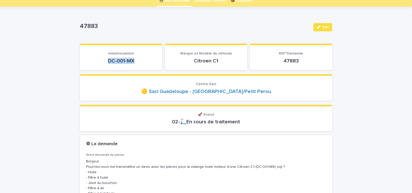
drag, startPoint x: 105, startPoint y: 61, endPoint x: 149, endPoint y: 61, distance: 44.0
click at [148, 61] on p "DC-001-MX" at bounding box center [121, 61] width 70 height 6
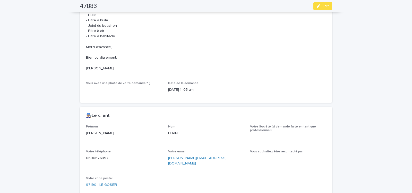
scroll to position [197, 0]
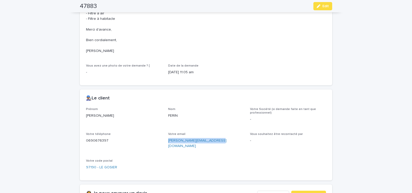
drag, startPoint x: 166, startPoint y: 144, endPoint x: 220, endPoint y: 148, distance: 54.2
click at [218, 149] on div "Prénom [PERSON_NAME] FERIN Votre Société (si demande faite en tant que professi…" at bounding box center [206, 141] width 240 height 67
click at [312, 193] on span "J'envoie le devis" at bounding box center [309, 195] width 28 height 5
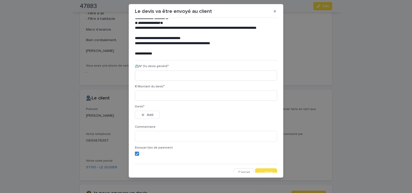
scroll to position [23, 0]
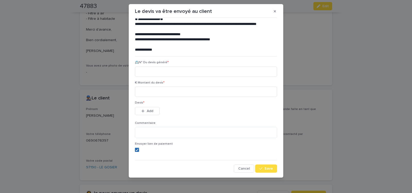
click at [135, 150] on icon at bounding box center [136, 150] width 3 height 3
paste input "********"
type input "********"
click at [155, 92] on input at bounding box center [206, 92] width 142 height 10
type input "*****"
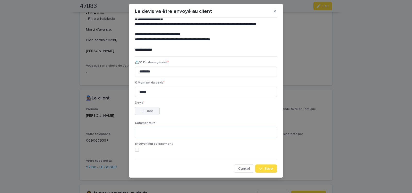
click at [153, 111] on button "Add" at bounding box center [147, 111] width 25 height 8
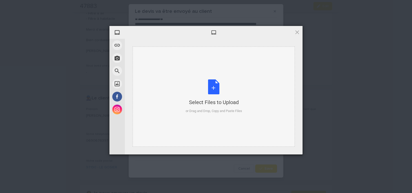
click at [211, 88] on div "Select Files to Upload or Drag and Drop, Copy and Paste Files" at bounding box center [214, 97] width 56 height 34
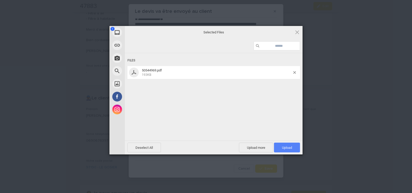
click at [283, 145] on span "Upload 1" at bounding box center [287, 148] width 26 height 10
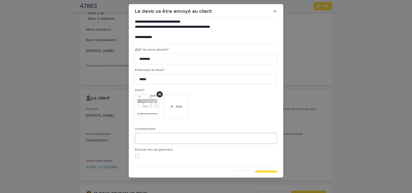
scroll to position [42, 0]
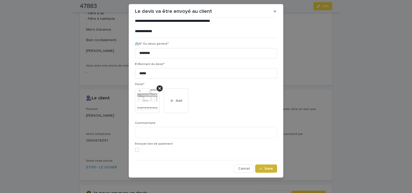
click at [261, 167] on button "Save" at bounding box center [266, 169] width 22 height 8
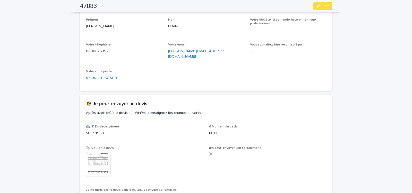
scroll to position [291, 0]
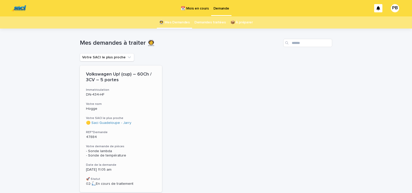
click at [144, 162] on div "Volkswagen Up! (cup) – 60Ch / 3CV – 5 portes Immatriculation DN-434-HF Votre no…" at bounding box center [121, 129] width 82 height 127
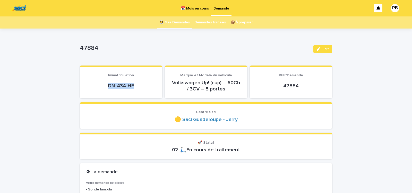
drag, startPoint x: 105, startPoint y: 87, endPoint x: 135, endPoint y: 87, distance: 30.1
click at [134, 87] on p "DN-434-HF" at bounding box center [121, 86] width 70 height 6
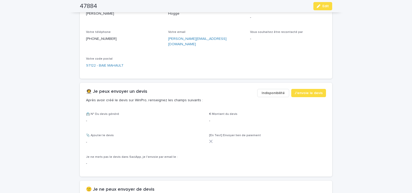
scroll to position [263, 0]
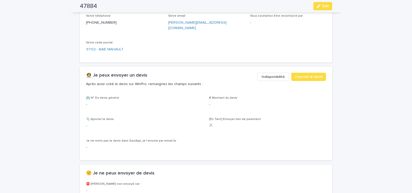
click at [274, 74] on span "Indisponibilité" at bounding box center [273, 76] width 23 height 5
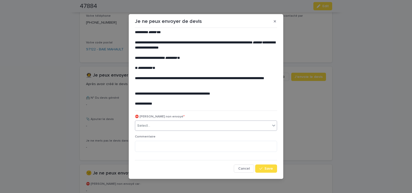
click at [151, 126] on input "text" at bounding box center [151, 126] width 1 height 4
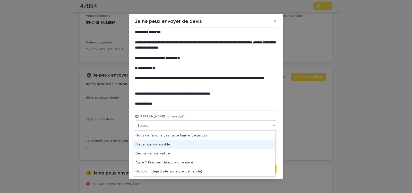
drag, startPoint x: 149, startPoint y: 144, endPoint x: 181, endPoint y: 145, distance: 31.7
click at [150, 144] on div "Pièce non disponible" at bounding box center [204, 145] width 142 height 9
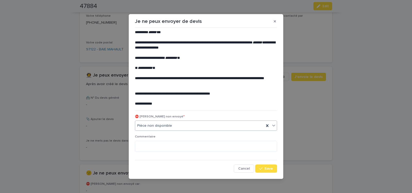
drag, startPoint x: 263, startPoint y: 169, endPoint x: 233, endPoint y: 158, distance: 33.0
click at [262, 168] on button "Save" at bounding box center [266, 169] width 22 height 8
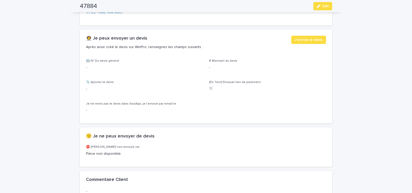
scroll to position [329, 0]
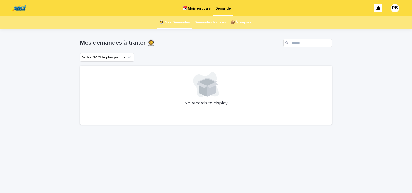
click at [197, 10] on p "📆 Mois en cours" at bounding box center [197, 5] width 28 height 11
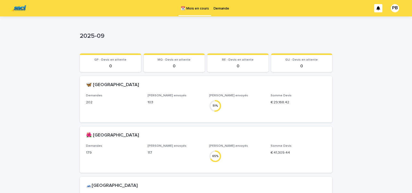
click at [225, 10] on p "Demande" at bounding box center [221, 5] width 16 height 11
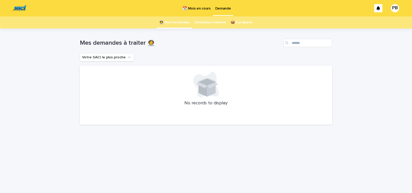
click at [197, 11] on link "📆 Mois en cours" at bounding box center [196, 8] width 32 height 16
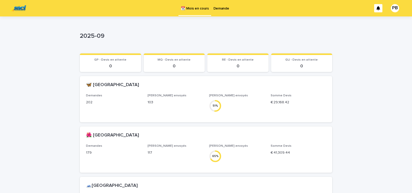
click at [198, 31] on div "2025-09" at bounding box center [206, 37] width 252 height 21
click at [222, 8] on p "Demande" at bounding box center [221, 5] width 16 height 11
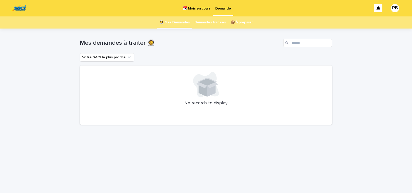
click at [200, 8] on p "📆 Mois en cours" at bounding box center [197, 5] width 28 height 11
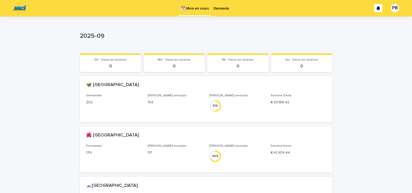
click at [260, 26] on div "2025-09 2025-09 Sorry, there was an error saving your record. Please try again.…" at bounding box center [206, 147] width 252 height 262
click at [222, 7] on p "Demande" at bounding box center [221, 5] width 16 height 11
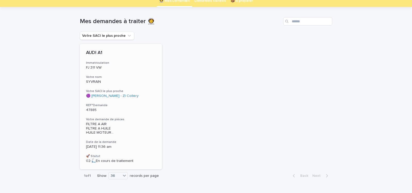
scroll to position [22, 0]
click at [125, 131] on span "FILTRE A AIR FILTRE A HUILE HUILE MOTEUR ..." at bounding box center [121, 128] width 70 height 13
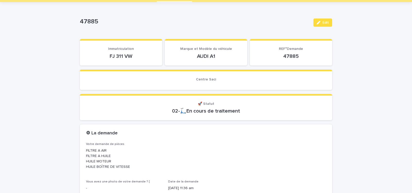
scroll to position [44, 0]
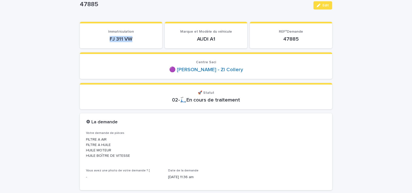
drag, startPoint x: 107, startPoint y: 41, endPoint x: 142, endPoint y: 39, distance: 35.0
click at [140, 39] on p "FJ 311 VW" at bounding box center [121, 39] width 70 height 6
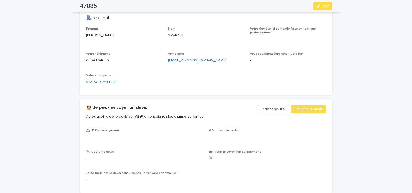
scroll to position [241, 0]
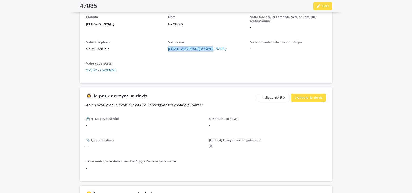
drag, startPoint x: 171, startPoint y: 52, endPoint x: 211, endPoint y: 56, distance: 40.1
click at [209, 56] on div "Votre email [EMAIL_ADDRESS][DOMAIN_NAME]" at bounding box center [206, 48] width 76 height 15
click at [305, 97] on span "J'envoie le devis" at bounding box center [309, 97] width 28 height 5
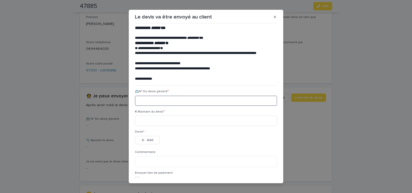
paste input "********"
type input "********"
click at [164, 122] on input at bounding box center [206, 121] width 142 height 10
type input "******"
click at [150, 140] on span "Add" at bounding box center [150, 141] width 6 height 4
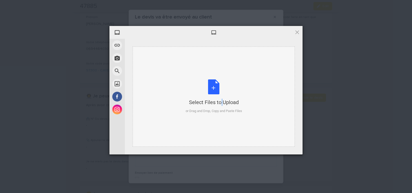
click at [211, 88] on div "Select Files to Upload or Drag and Drop, Copy and Paste Files" at bounding box center [214, 97] width 56 height 34
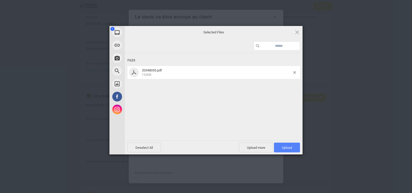
click at [295, 145] on span "Upload 1" at bounding box center [287, 148] width 26 height 10
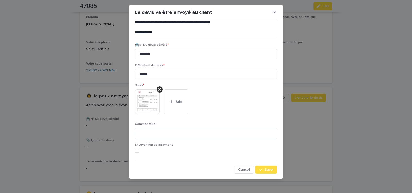
scroll to position [6, 0]
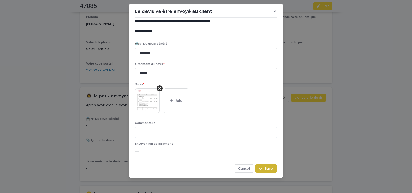
click at [264, 168] on span "Save" at bounding box center [268, 169] width 8 height 4
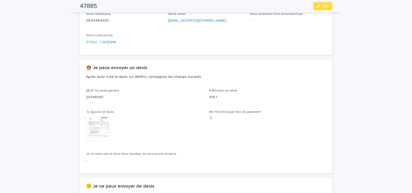
scroll to position [261, 0]
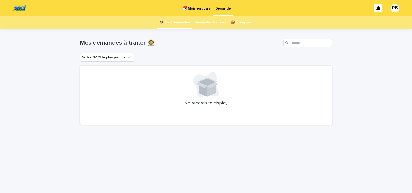
click at [198, 10] on p "📆 Mois en cours" at bounding box center [197, 5] width 28 height 11
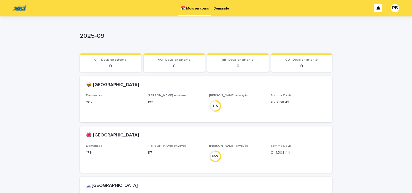
click at [271, 32] on div "2025-09" at bounding box center [205, 35] width 250 height 8
click at [223, 7] on p "Demande" at bounding box center [221, 5] width 16 height 11
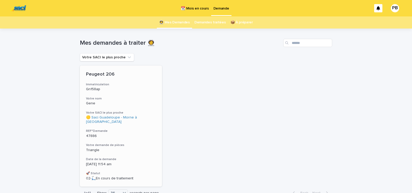
click at [134, 158] on h3 "Date de la demande" at bounding box center [121, 160] width 70 height 4
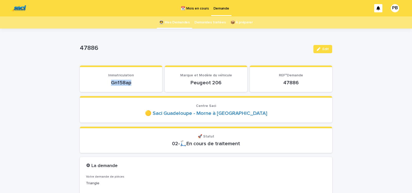
drag, startPoint x: 107, startPoint y: 85, endPoint x: 144, endPoint y: 84, distance: 36.8
click at [143, 85] on p "Gn158ap" at bounding box center [121, 83] width 70 height 6
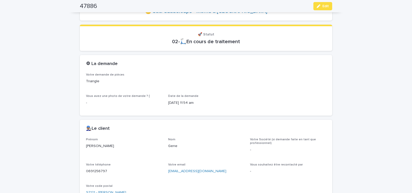
scroll to position [175, 0]
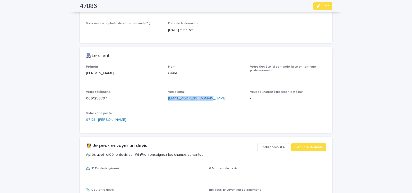
drag, startPoint x: 166, startPoint y: 101, endPoint x: 217, endPoint y: 108, distance: 51.4
click at [216, 108] on div "Prénom [PERSON_NAME] [PERSON_NAME] Société (si demande faite en tant que profes…" at bounding box center [206, 96] width 240 height 62
click at [315, 149] on span "J'envoie le devis" at bounding box center [309, 147] width 28 height 5
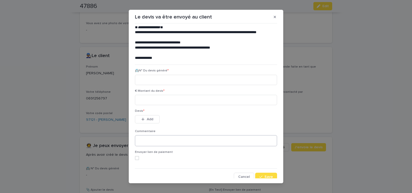
scroll to position [23, 0]
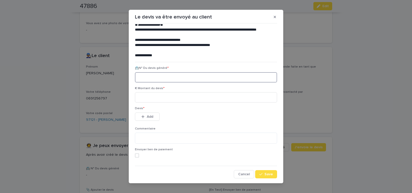
paste input "********"
type input "********"
drag, startPoint x: 155, startPoint y: 99, endPoint x: 102, endPoint y: 118, distance: 56.0
click at [155, 99] on input at bounding box center [206, 97] width 142 height 10
type input "******"
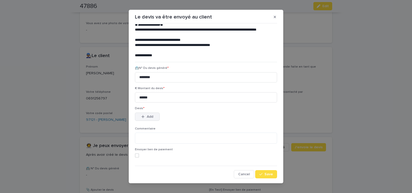
click at [151, 115] on span "Add" at bounding box center [150, 117] width 6 height 4
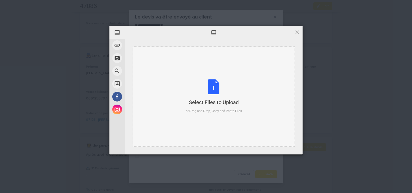
click at [212, 89] on div "Select Files to Upload or Drag and Drop, Copy and Paste Files" at bounding box center [214, 97] width 56 height 34
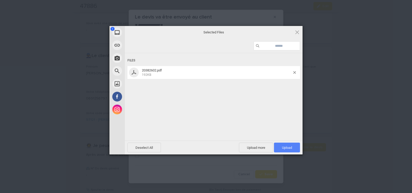
click at [282, 148] on span "Upload 1" at bounding box center [287, 148] width 10 height 4
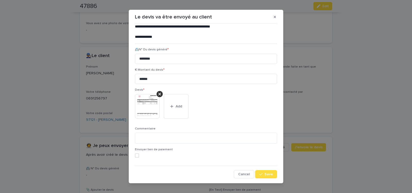
scroll to position [6, 0]
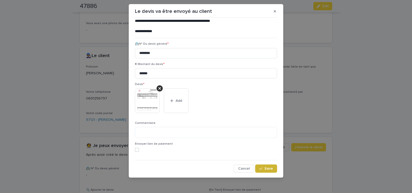
click at [265, 168] on span "Save" at bounding box center [268, 169] width 8 height 4
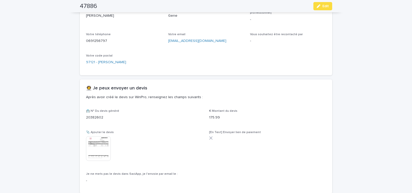
scroll to position [269, 0]
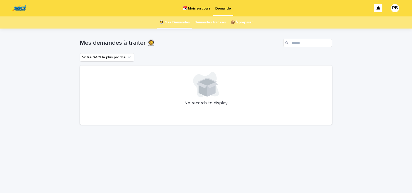
click at [199, 10] on p "📆 Mois en cours" at bounding box center [197, 5] width 28 height 11
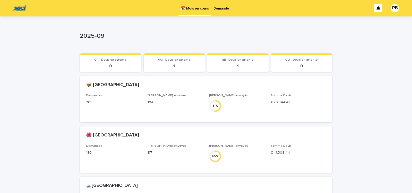
click at [223, 10] on p "Demande" at bounding box center [221, 5] width 16 height 11
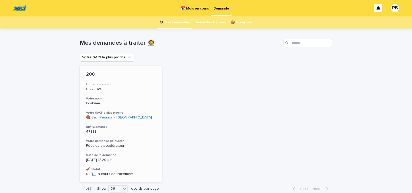
click at [131, 135] on div "208 Immatriculation DQ230WJ Votre nom Ibrahime Votre SACI le plus proche 🟤 Saci…" at bounding box center [121, 124] width 82 height 117
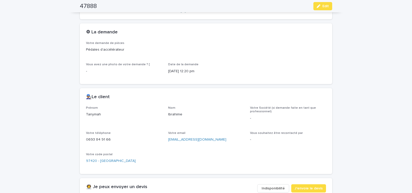
scroll to position [243, 0]
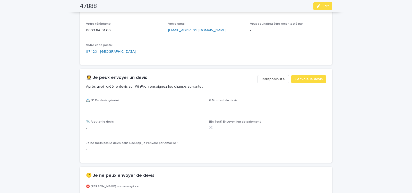
click at [268, 79] on span "Indisponibilité" at bounding box center [273, 79] width 23 height 5
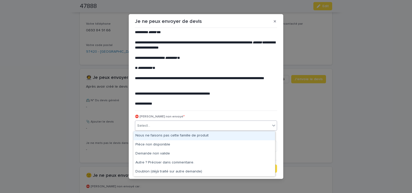
click at [160, 125] on div "Select..." at bounding box center [202, 126] width 135 height 8
click at [160, 135] on div "Nous ne faisons pas cette famille de produit" at bounding box center [204, 136] width 142 height 9
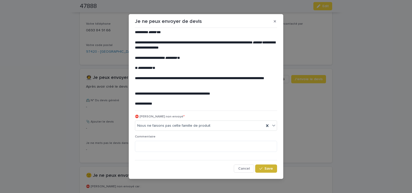
click at [267, 166] on button "Save" at bounding box center [266, 169] width 22 height 8
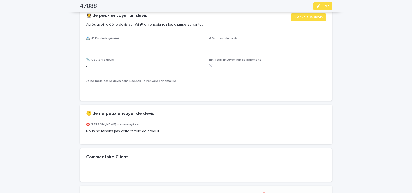
scroll to position [310, 0]
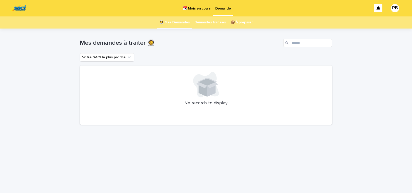
click at [198, 7] on p "📆 Mois en cours" at bounding box center [197, 5] width 28 height 11
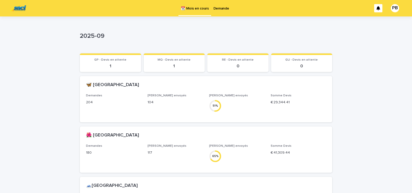
click at [217, 10] on p "Demande" at bounding box center [221, 5] width 16 height 11
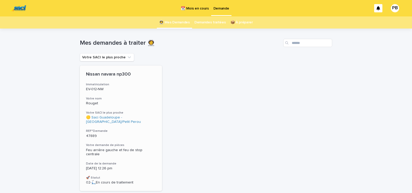
click at [133, 129] on div "Nissan navara np300 Immatriculation EV-012-NW Votre nom Rouget Votre SACI le pl…" at bounding box center [121, 129] width 82 height 126
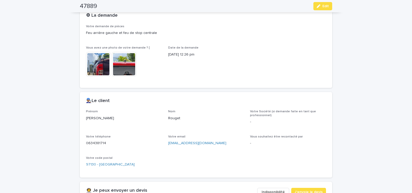
scroll to position [153, 0]
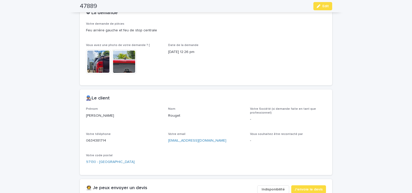
click at [98, 64] on img at bounding box center [98, 61] width 25 height 25
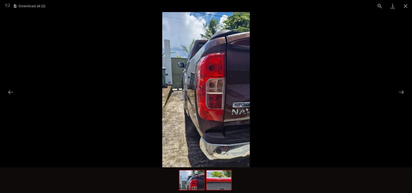
click at [223, 187] on img at bounding box center [219, 181] width 25 height 20
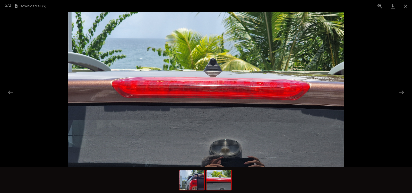
click at [193, 181] on img at bounding box center [191, 181] width 25 height 20
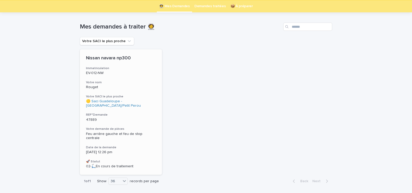
scroll to position [16, 0]
click at [137, 121] on p "47889" at bounding box center [121, 120] width 70 height 4
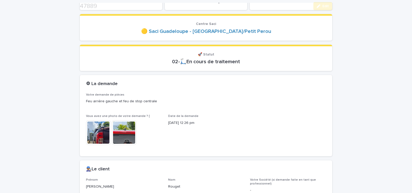
scroll to position [170, 0]
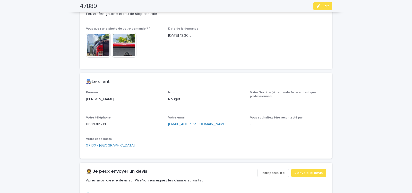
click at [271, 171] on span "Indisponibilité" at bounding box center [273, 173] width 23 height 5
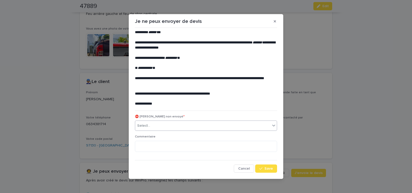
click at [176, 126] on div "Select..." at bounding box center [202, 126] width 135 height 8
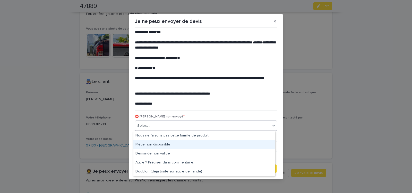
drag, startPoint x: 159, startPoint y: 145, endPoint x: 221, endPoint y: 159, distance: 63.8
click at [160, 145] on div "Pièce non disponible" at bounding box center [204, 145] width 142 height 9
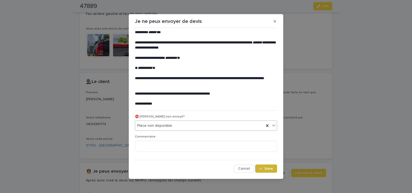
click at [264, 168] on span "Save" at bounding box center [268, 169] width 8 height 4
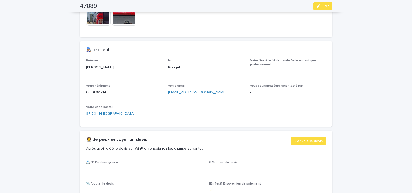
scroll to position [236, 0]
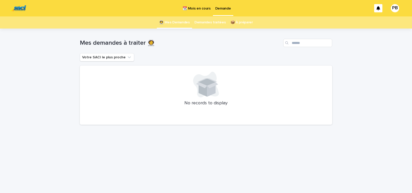
click at [195, 7] on p "📆 Mois en cours" at bounding box center [197, 5] width 28 height 11
